Goal: Task Accomplishment & Management: Complete application form

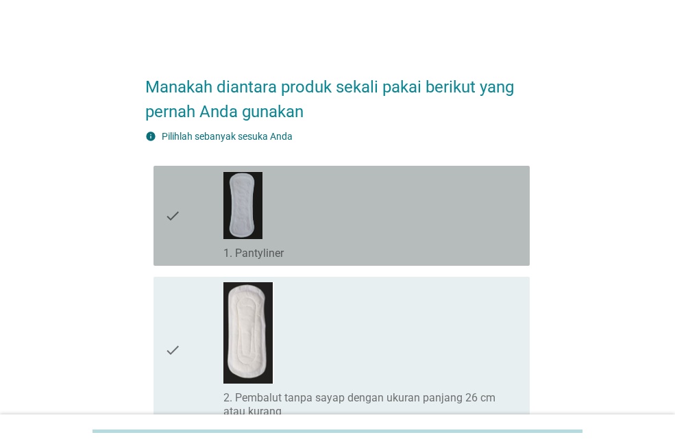
click at [304, 202] on div "check_box_outline_blank 1. Pantyliner" at bounding box center [370, 215] width 295 height 89
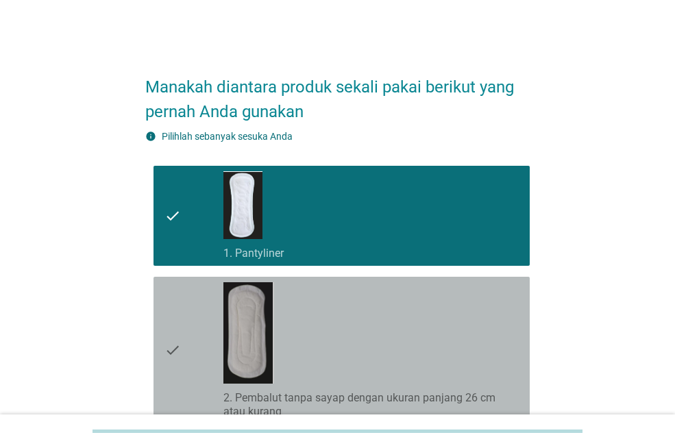
click at [307, 309] on div "check_box_outline_blank 2. Pembalut tanpa sayap dengan ukuran panjang 26 cm ata…" at bounding box center [370, 350] width 295 height 136
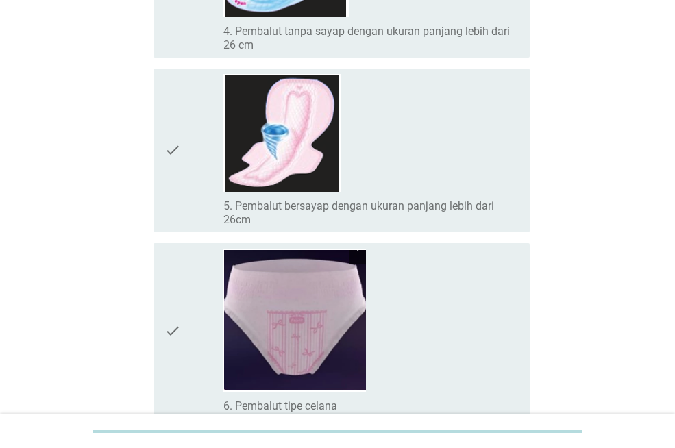
scroll to position [686, 0]
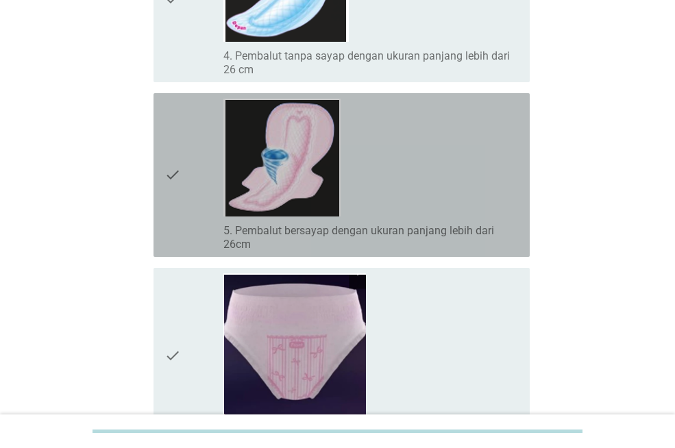
click at [307, 195] on img at bounding box center [281, 158] width 117 height 118
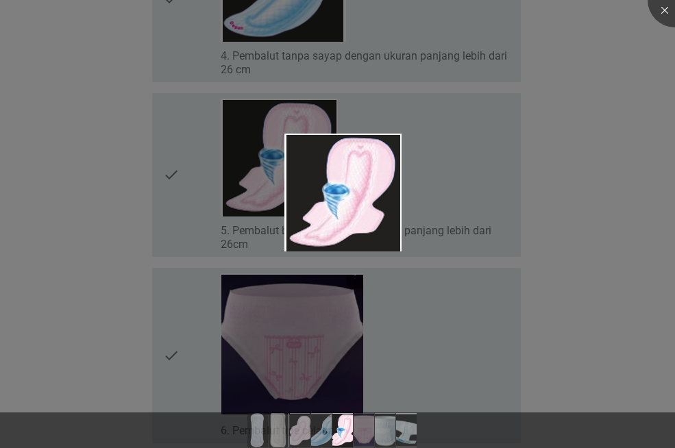
scroll to position [892, 0]
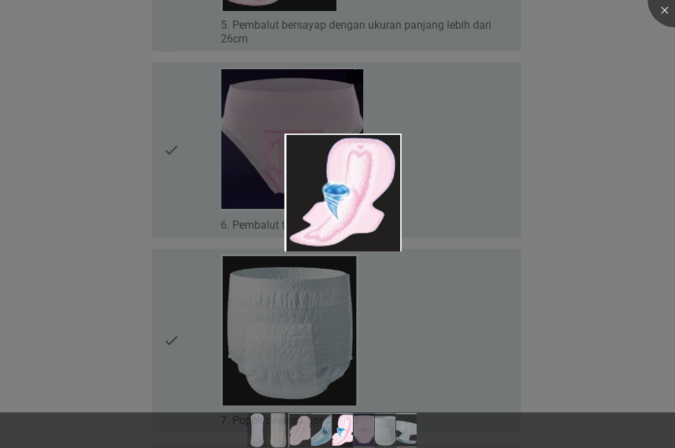
click at [540, 233] on div at bounding box center [337, 224] width 675 height 448
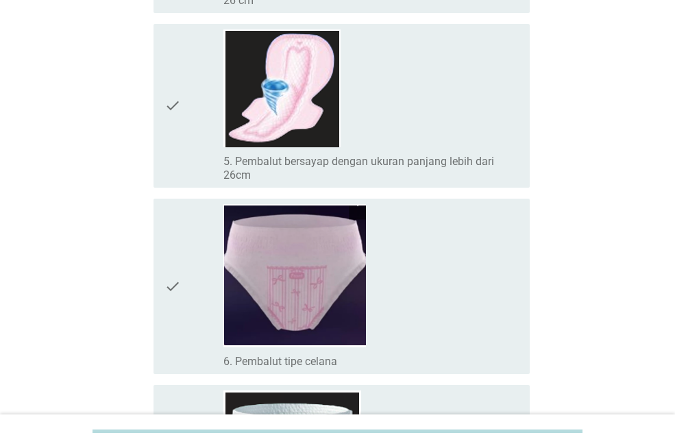
scroll to position [755, 0]
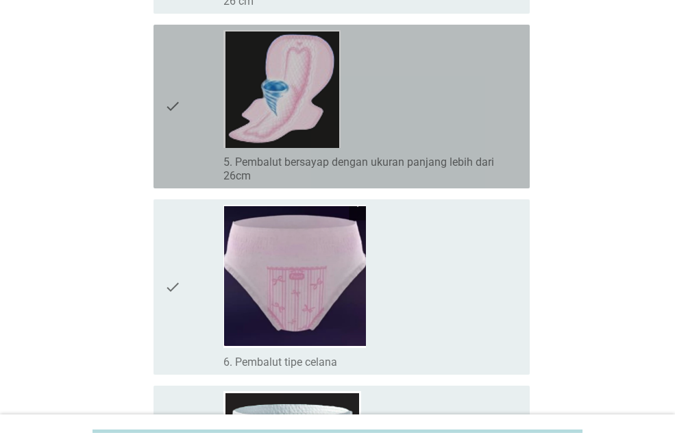
click at [158, 83] on div "check check_box_outline_blank 5. Pembalut bersayap dengan ukuran panjang lebih …" at bounding box center [342, 107] width 376 height 164
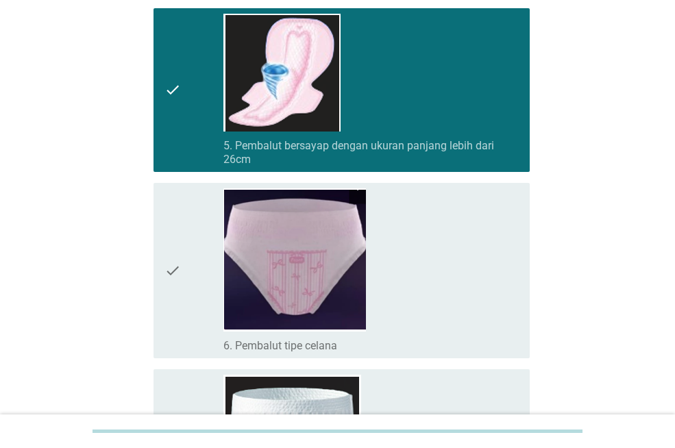
scroll to position [1234, 0]
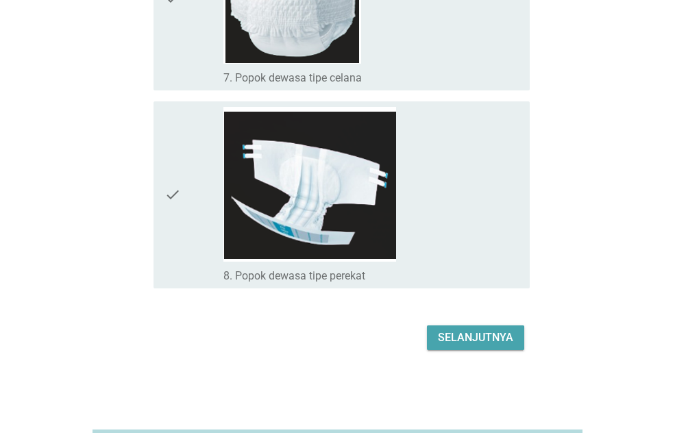
click at [485, 335] on div "Selanjutnya" at bounding box center [475, 338] width 75 height 16
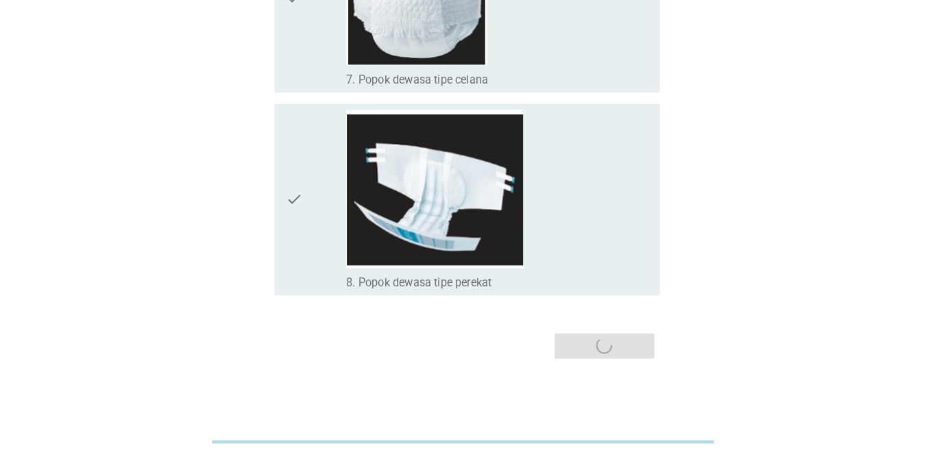
scroll to position [0, 0]
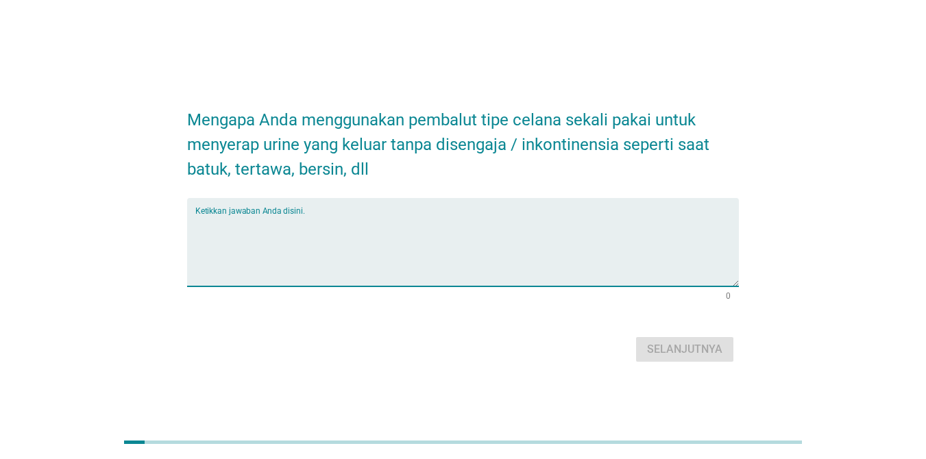
click at [456, 264] on textarea "Ketikkan jawaban Anda disini." at bounding box center [467, 251] width 544 height 72
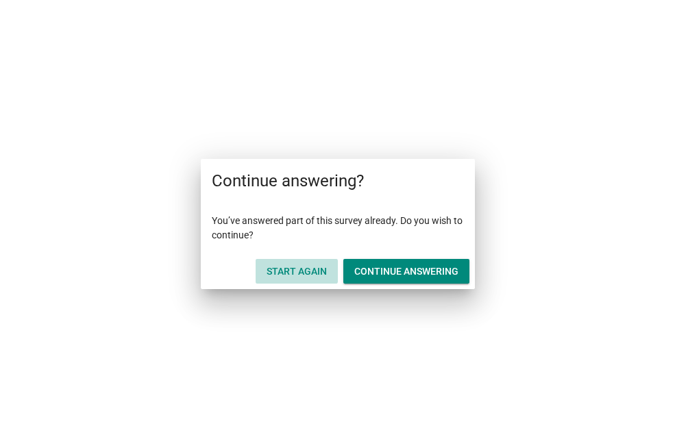
click at [310, 266] on div "Start Again" at bounding box center [297, 272] width 60 height 14
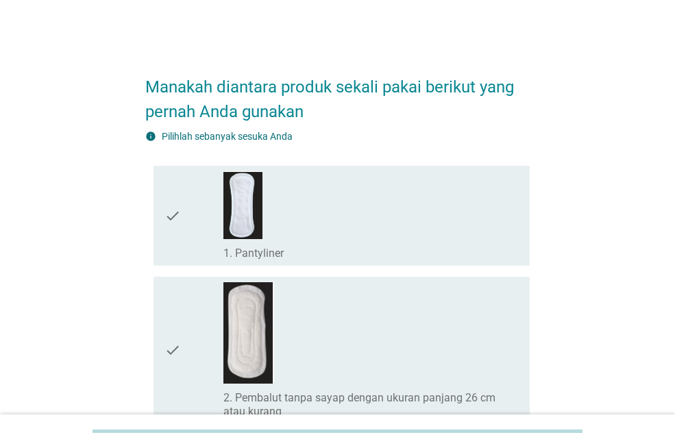
click at [304, 207] on div "check_box_outline_blank 1. Pantyliner" at bounding box center [370, 215] width 295 height 89
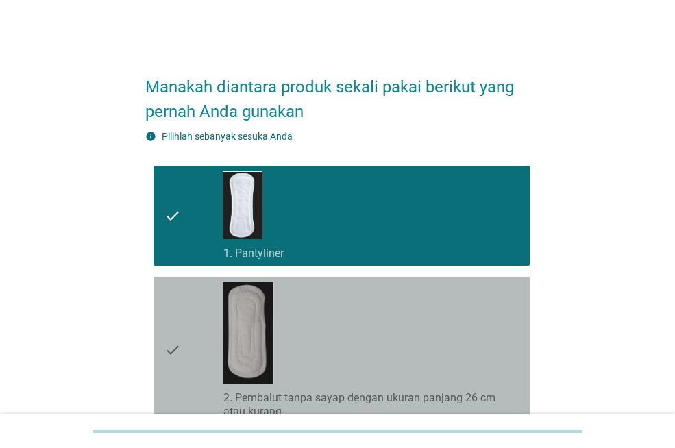
click at [330, 306] on div "check_box_outline_blank 2. Pembalut tanpa sayap dengan ukuran panjang 26 cm ata…" at bounding box center [370, 350] width 295 height 136
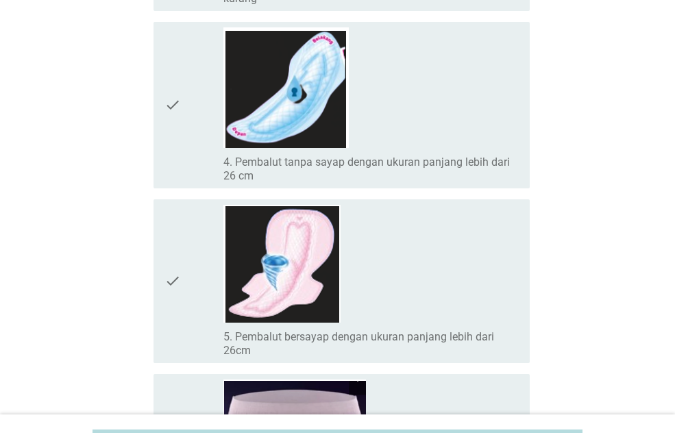
scroll to position [685, 0]
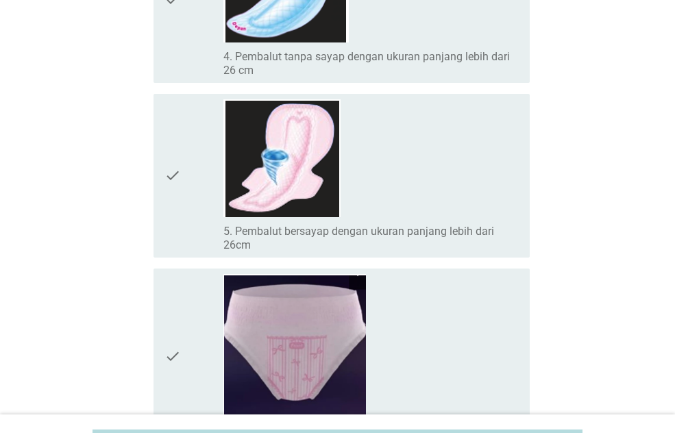
click at [403, 197] on div "check_box_outline_blank 5. Pembalut bersayap dengan ukuran panjang lebih dari 2…" at bounding box center [370, 175] width 295 height 153
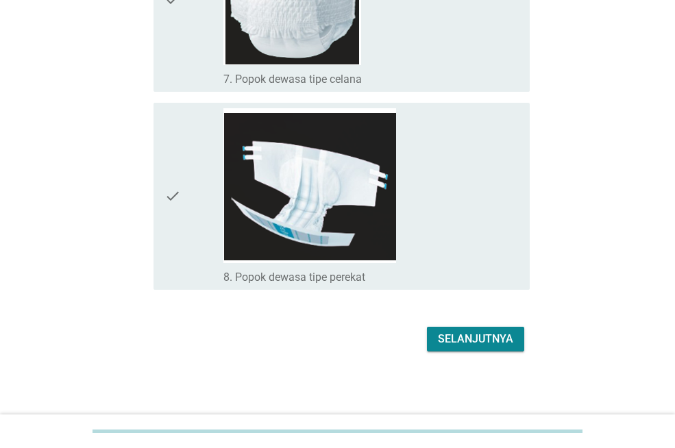
scroll to position [1234, 0]
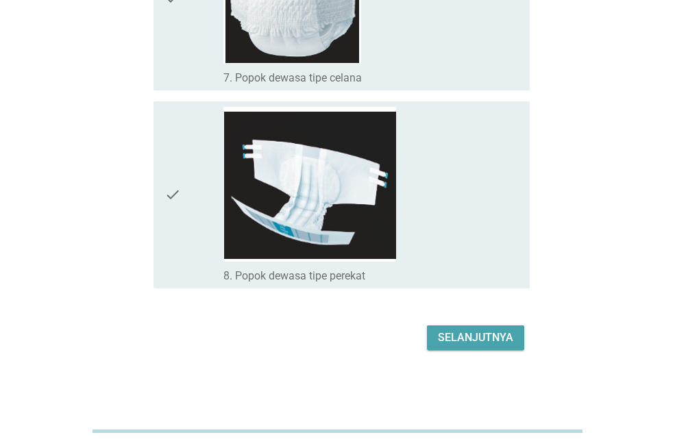
click at [484, 341] on div "Selanjutnya" at bounding box center [475, 338] width 75 height 16
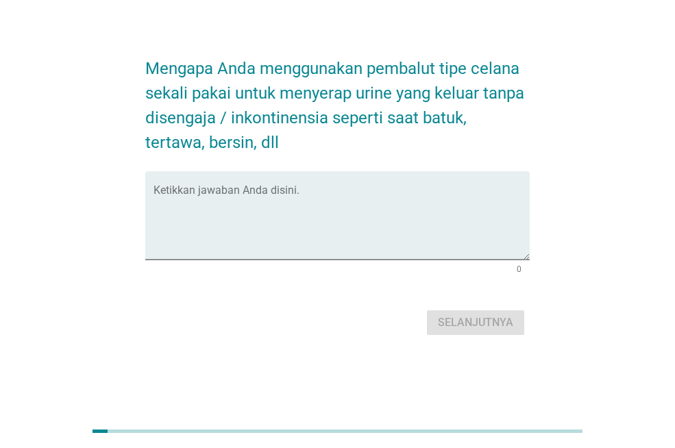
scroll to position [0, 0]
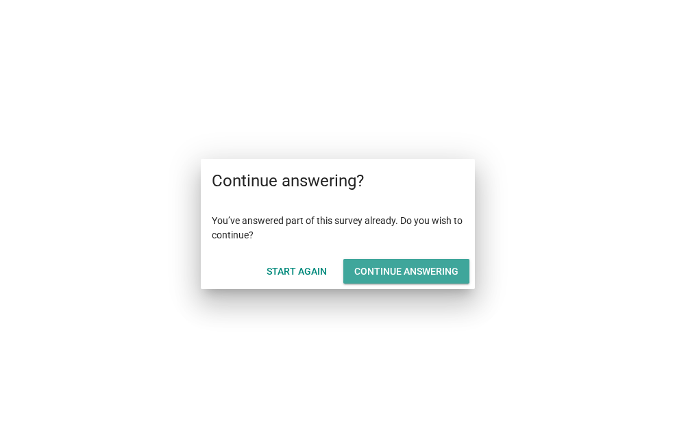
click at [417, 265] on div "Continue answering" at bounding box center [406, 272] width 104 height 14
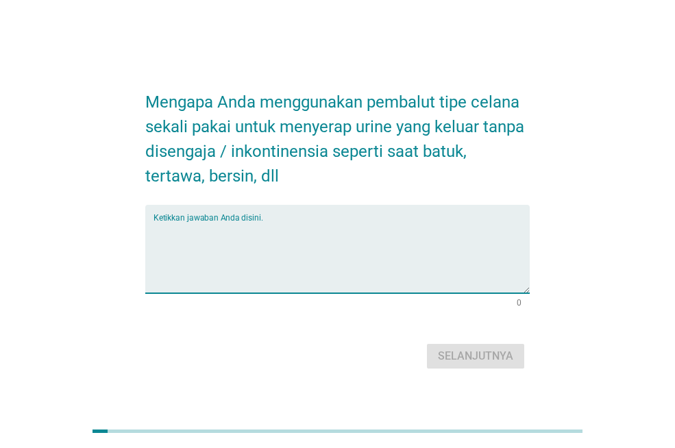
click at [206, 290] on textarea "Ketikkan jawaban Anda disini." at bounding box center [342, 257] width 376 height 72
type textarea "a"
